Goal: Transaction & Acquisition: Obtain resource

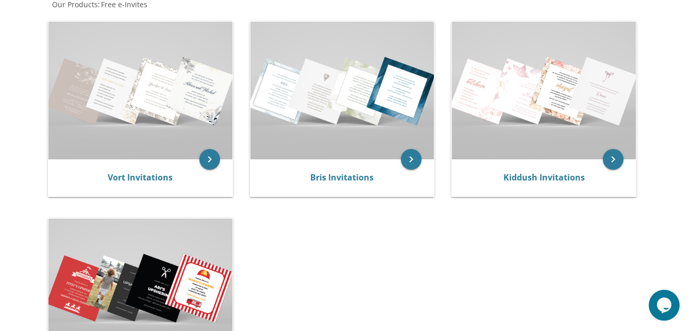
scroll to position [201, 0]
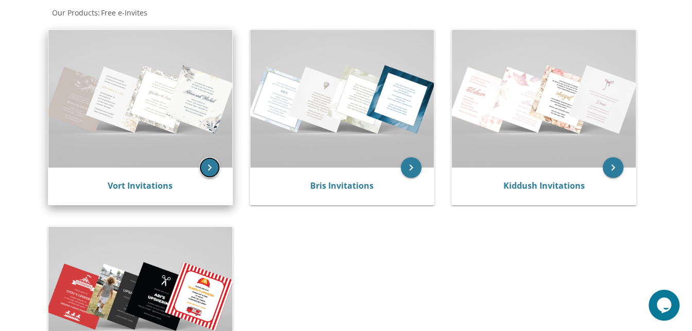
click at [210, 174] on icon "keyboard_arrow_right" at bounding box center [210, 167] width 21 height 21
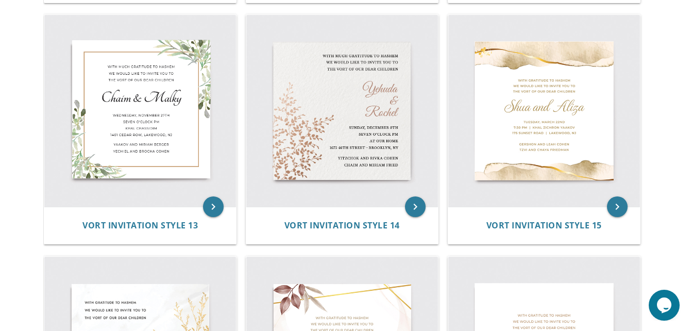
scroll to position [1179, 0]
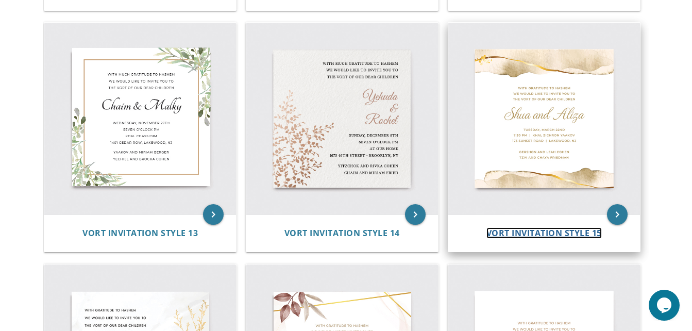
click at [576, 234] on span "Vort Invitation Style 15" at bounding box center [544, 232] width 115 height 11
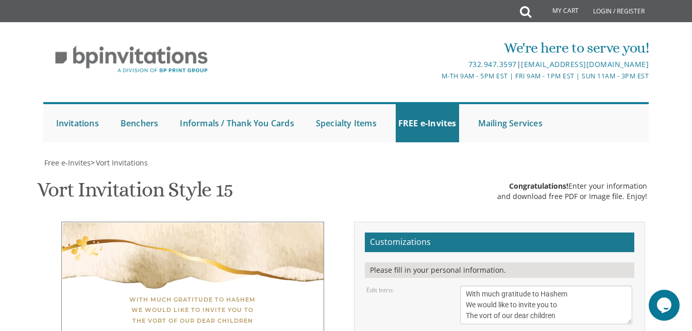
scroll to position [178, 0]
drag, startPoint x: 576, startPoint y: 132, endPoint x: 470, endPoint y: 119, distance: 107.1
click at [470, 286] on textarea "With much gratitude to Hashem We would like to invite you to The vort of our de…" at bounding box center [546, 305] width 172 height 39
type textarea "W"
type textarea "w"
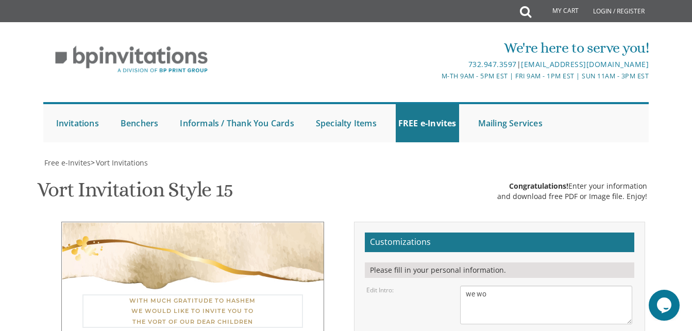
type textarea "we wo"
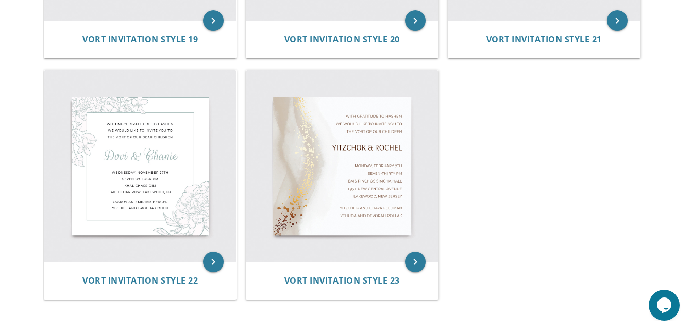
scroll to position [1860, 0]
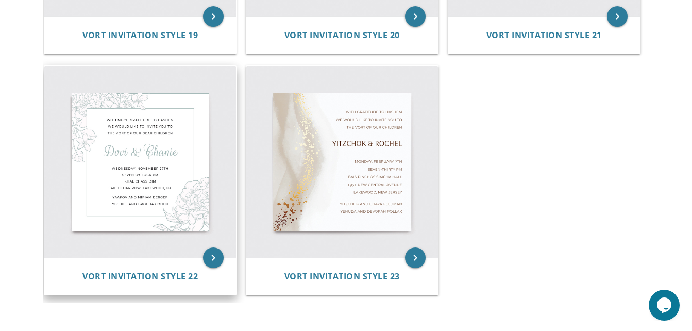
click at [173, 189] on img at bounding box center [140, 162] width 192 height 192
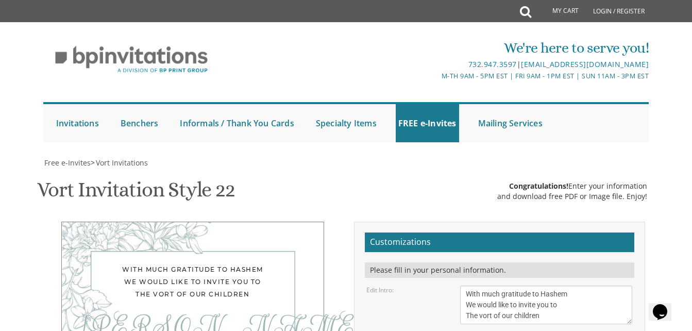
scroll to position [168, 0]
drag, startPoint x: 552, startPoint y: 146, endPoint x: 443, endPoint y: 128, distance: 109.8
click at [443, 286] on div "Edit Intro: With much gratitude to Hashem We would like to invite you to The vo…" at bounding box center [499, 305] width 281 height 39
type textarea "w"
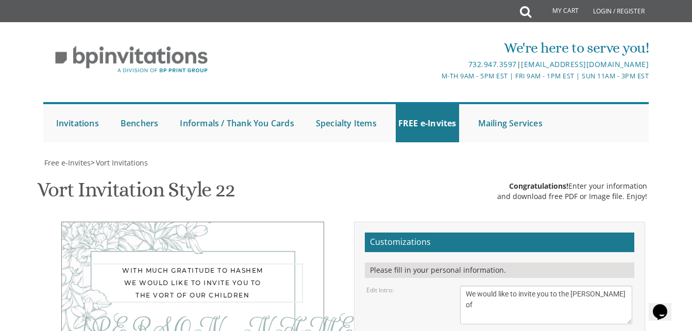
type textarea "We would like to invite you to the [PERSON_NAME] of"
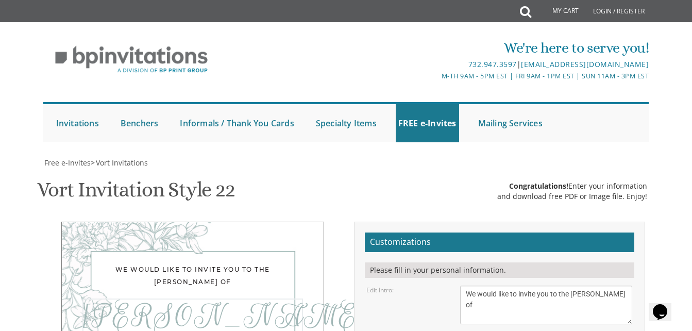
drag, startPoint x: 547, startPoint y: 205, endPoint x: 389, endPoint y: 200, distance: 157.8
type textarea "Leba & [PERSON_NAME]"
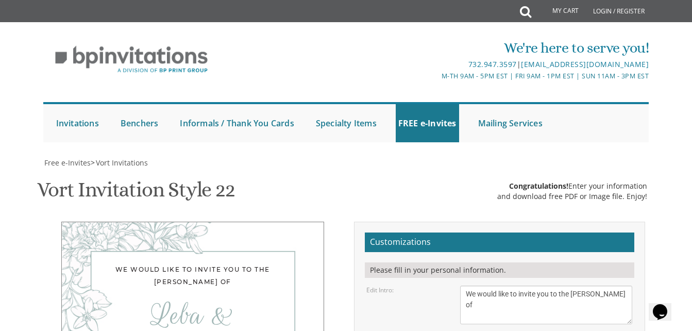
drag, startPoint x: 518, startPoint y: 265, endPoint x: 453, endPoint y: 232, distance: 72.4
type textarea "Thursday, November 19th Six Thirty PM 46 Canary Dr. Lakewood, NJ"
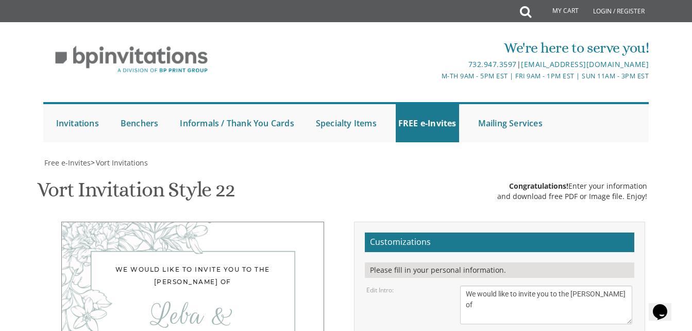
drag, startPoint x: 550, startPoint y: 237, endPoint x: 448, endPoint y: 214, distance: 104.0
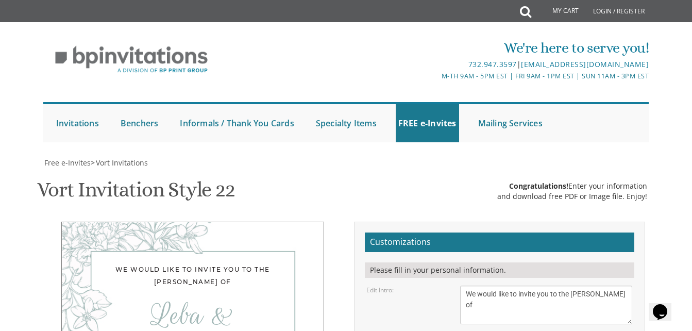
type textarea "Thursday, November 19th Six Thirty PM 46 Canary Dr. Lakewood, NJ"
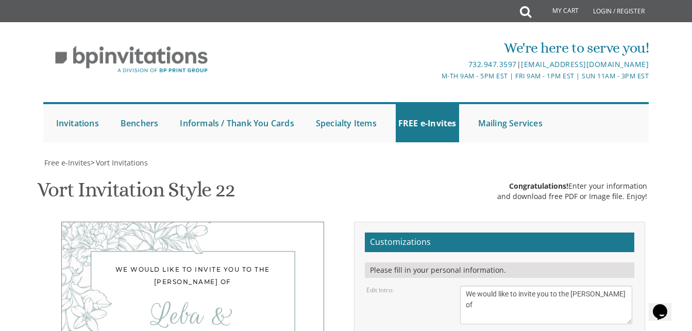
type input "yaelhalperin619@gmail.com"
